Goal: Information Seeking & Learning: Learn about a topic

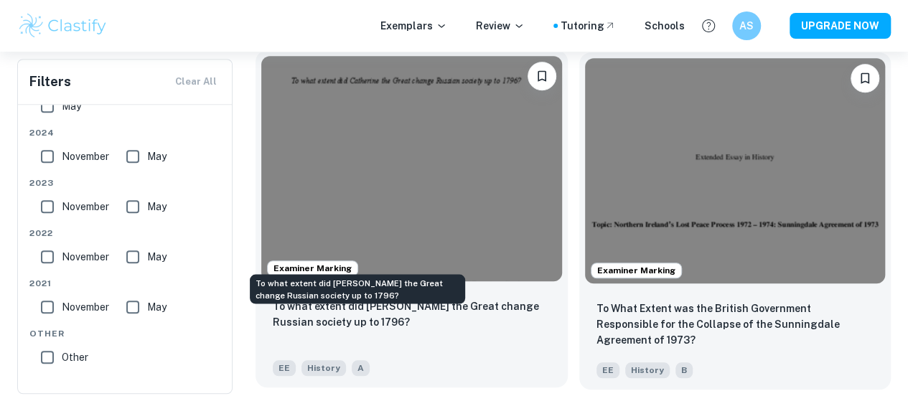
scroll to position [505, 0]
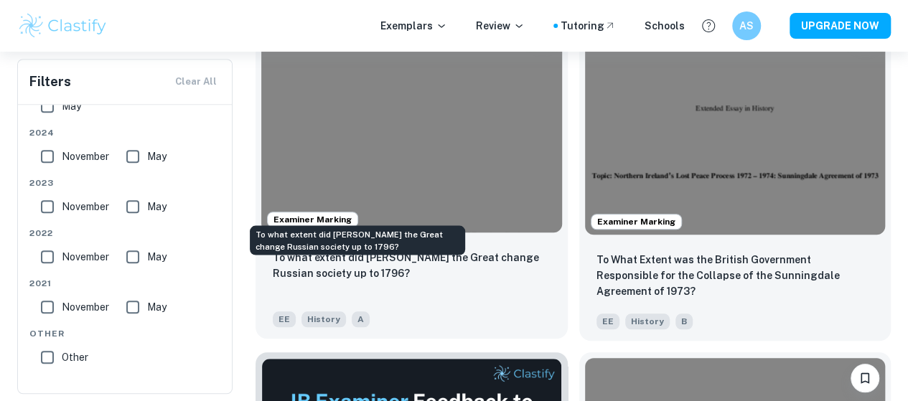
click at [407, 250] on p "To what extent did [PERSON_NAME] the Great change Russian society up to 1796?" at bounding box center [412, 266] width 278 height 32
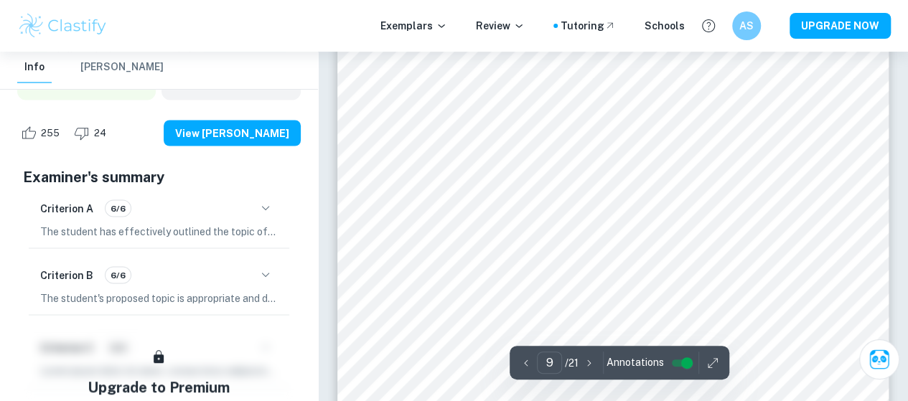
scroll to position [6721, 0]
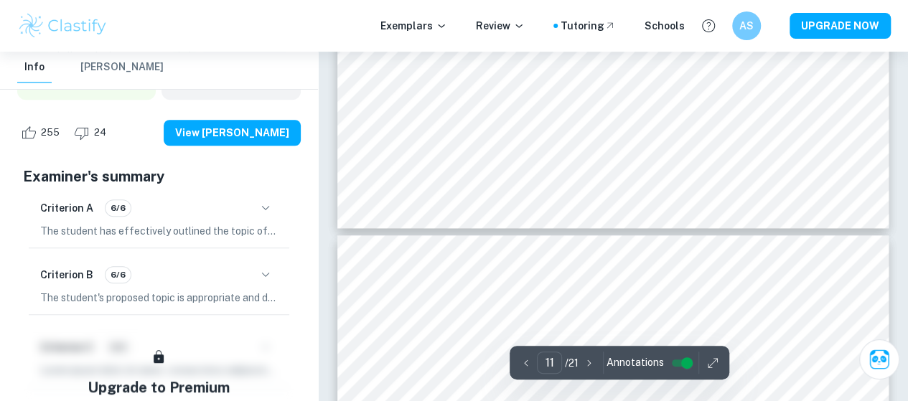
type input "12"
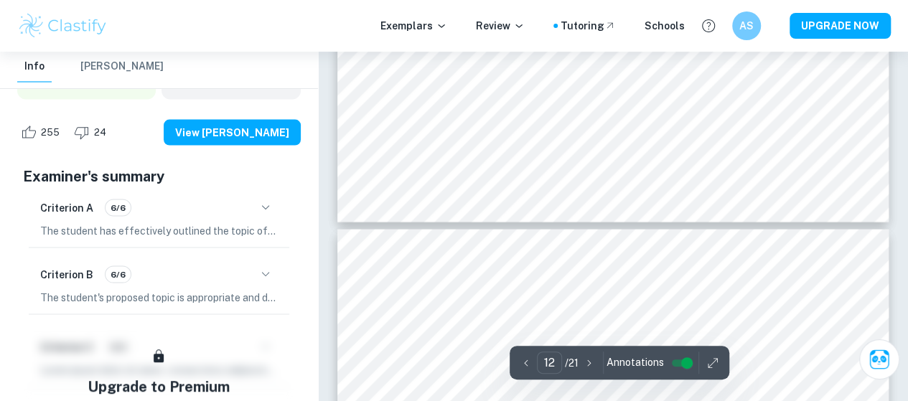
scroll to position [9555, 0]
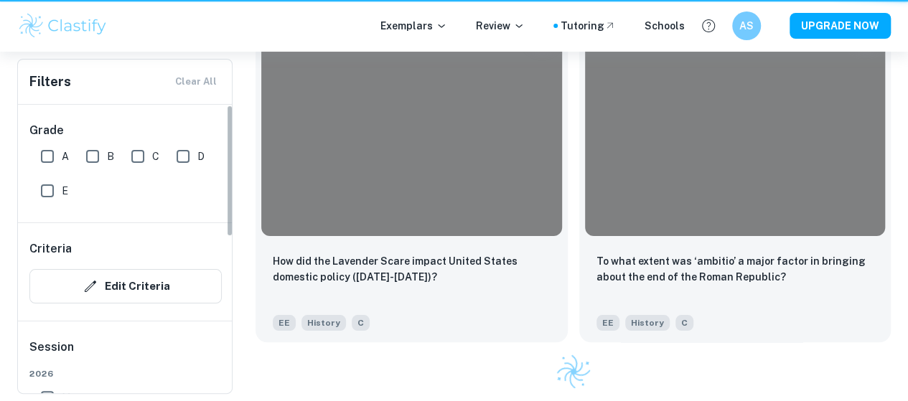
scroll to position [505, 0]
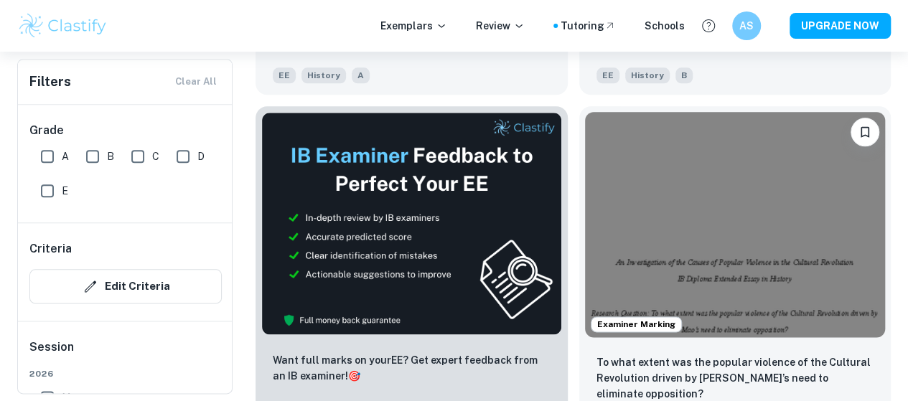
scroll to position [711, 0]
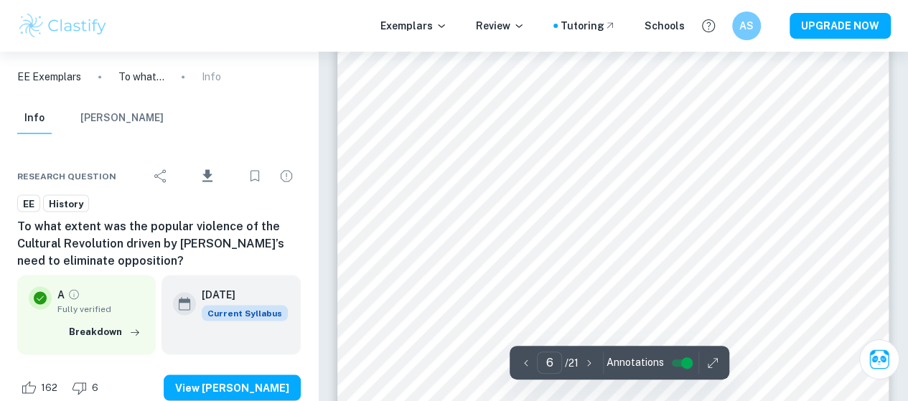
scroll to position [3930, 0]
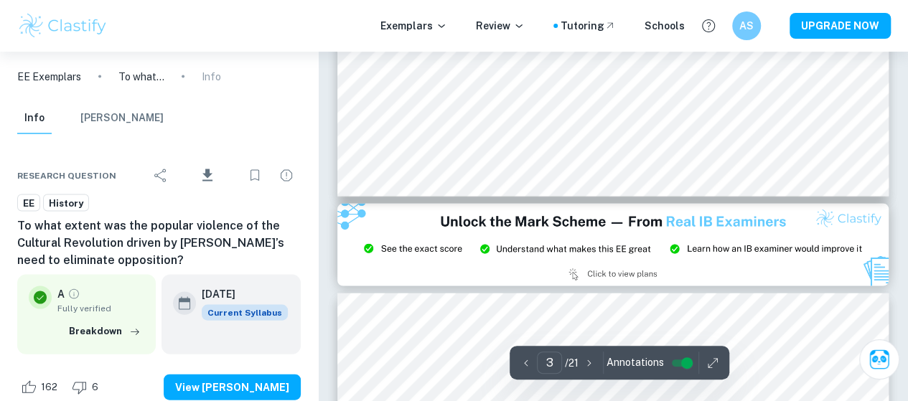
type input "2"
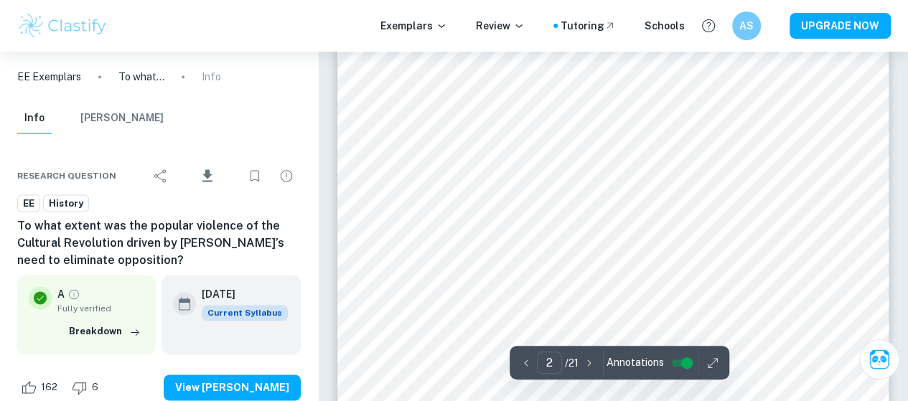
scroll to position [698, 0]
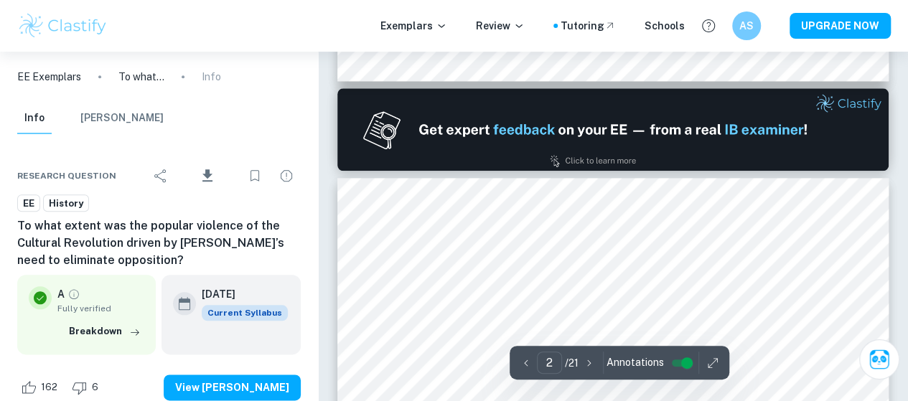
click at [550, 164] on img at bounding box center [612, 129] width 551 height 83
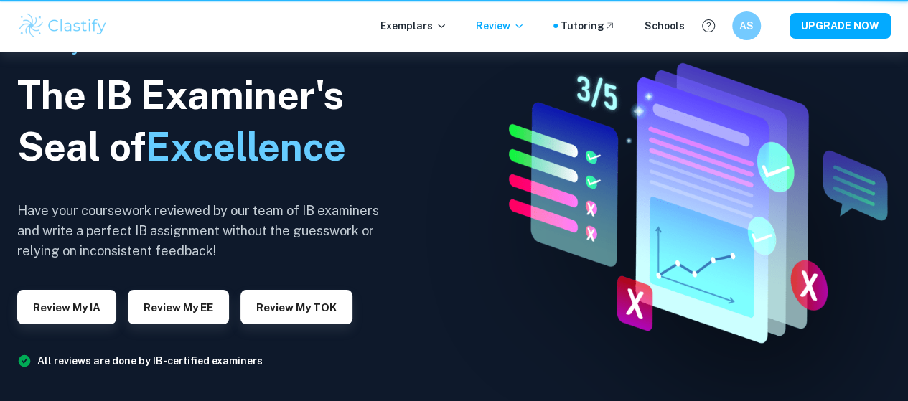
scroll to position [241, 0]
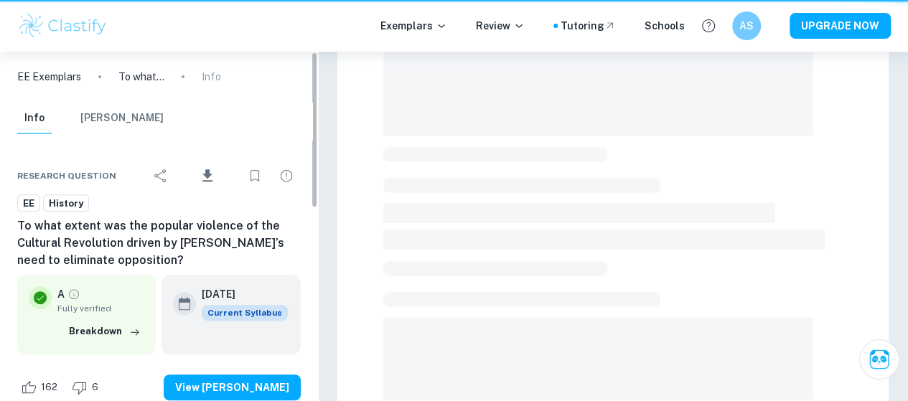
scroll to position [444, 0]
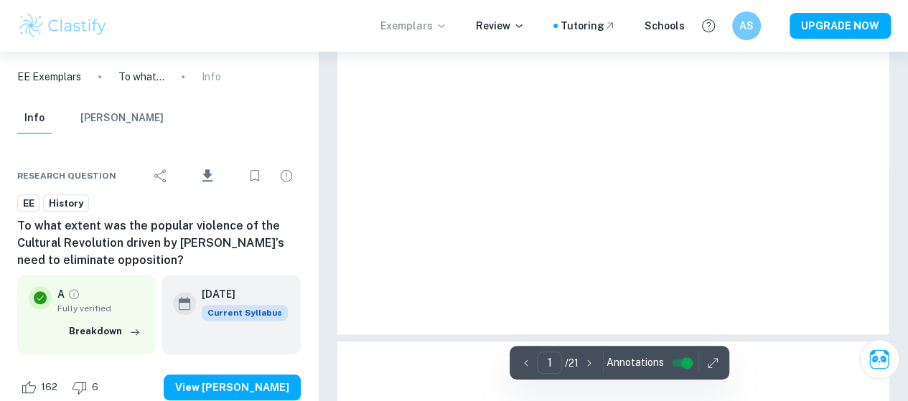
type input "6"
